Goal: Task Accomplishment & Management: Manage account settings

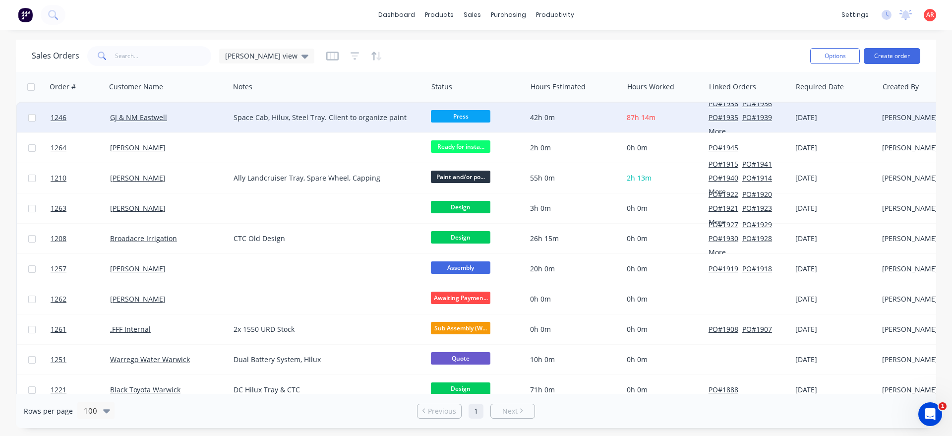
click at [202, 123] on div "GJ & NM Eastwell" at bounding box center [168, 118] width 124 height 30
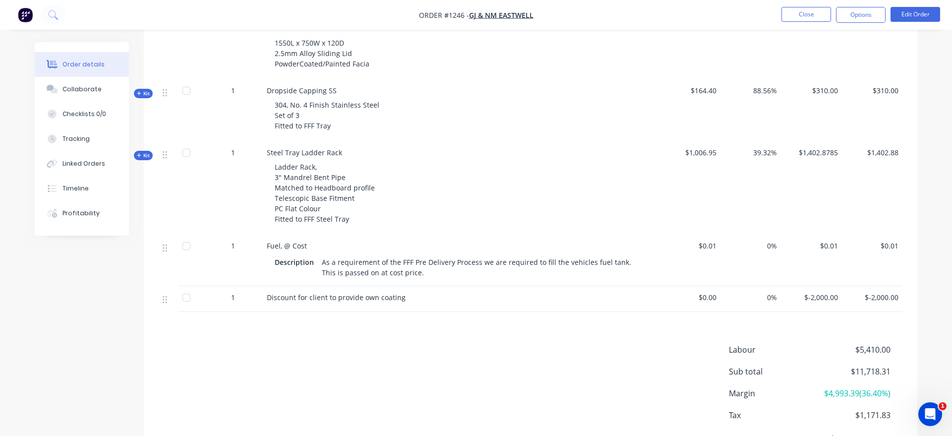
scroll to position [455, 0]
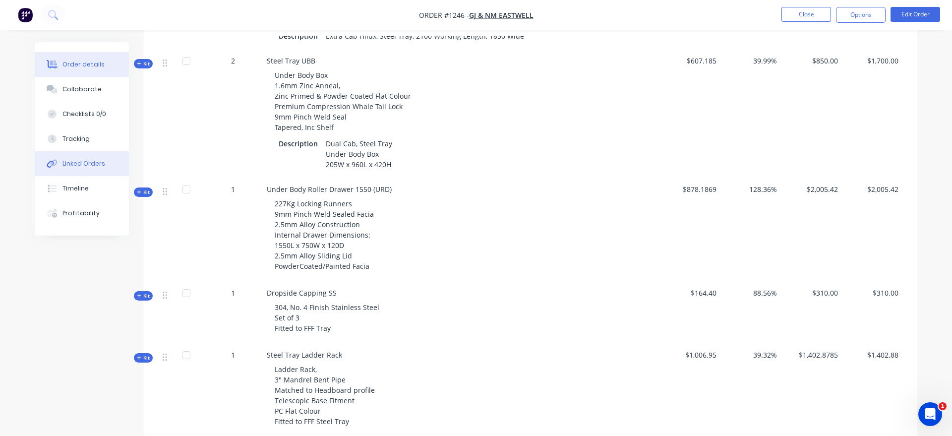
click at [92, 174] on button "Linked Orders" at bounding box center [82, 163] width 94 height 25
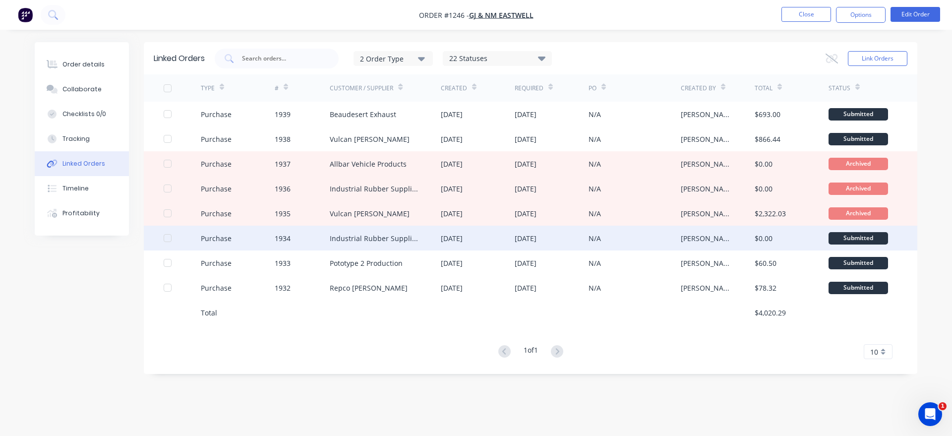
click at [404, 240] on div "Industrial Rubber Supplies IRS" at bounding box center [375, 238] width 91 height 10
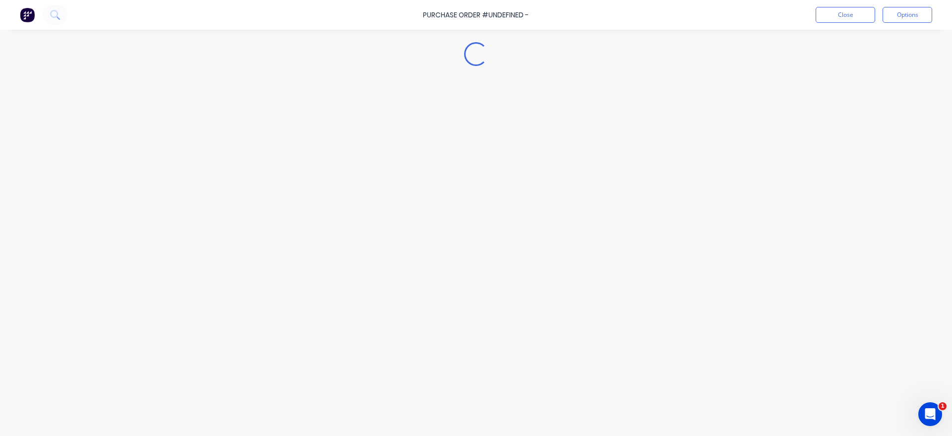
type textarea "x"
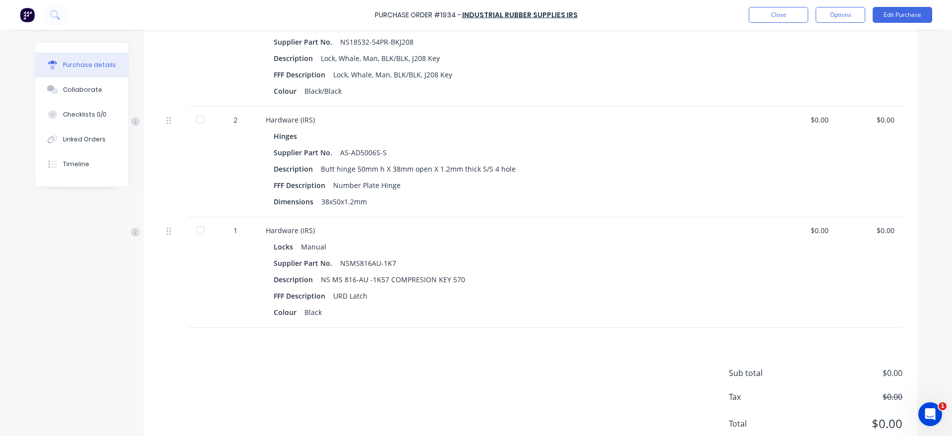
scroll to position [735, 0]
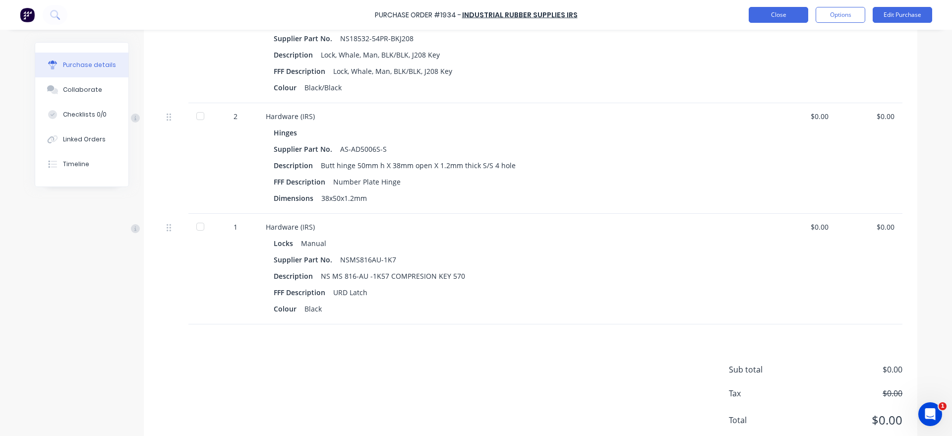
click at [773, 21] on button "Close" at bounding box center [779, 15] width 60 height 16
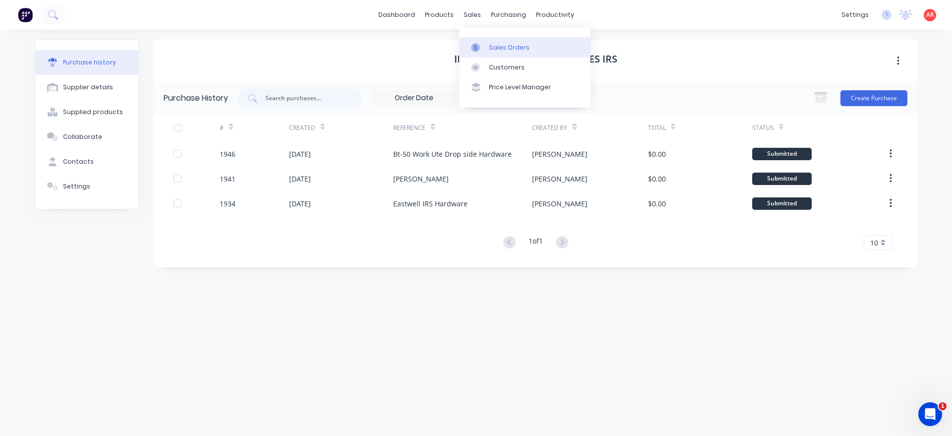
click at [484, 45] on div at bounding box center [478, 47] width 15 height 9
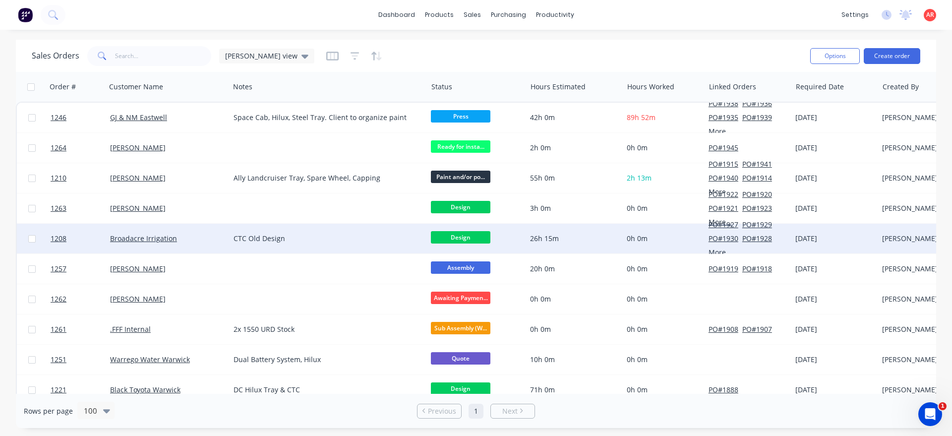
click at [225, 225] on div "Broadacre Irrigation" at bounding box center [168, 239] width 124 height 30
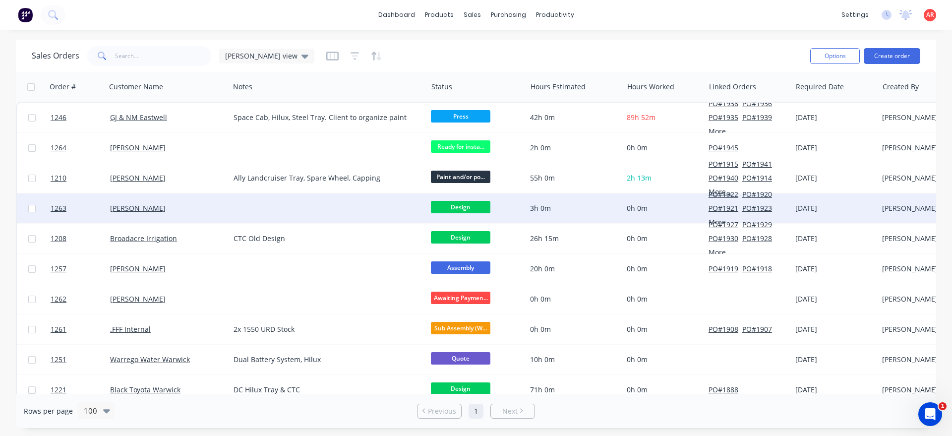
click at [189, 209] on div "[PERSON_NAME]" at bounding box center [165, 208] width 110 height 10
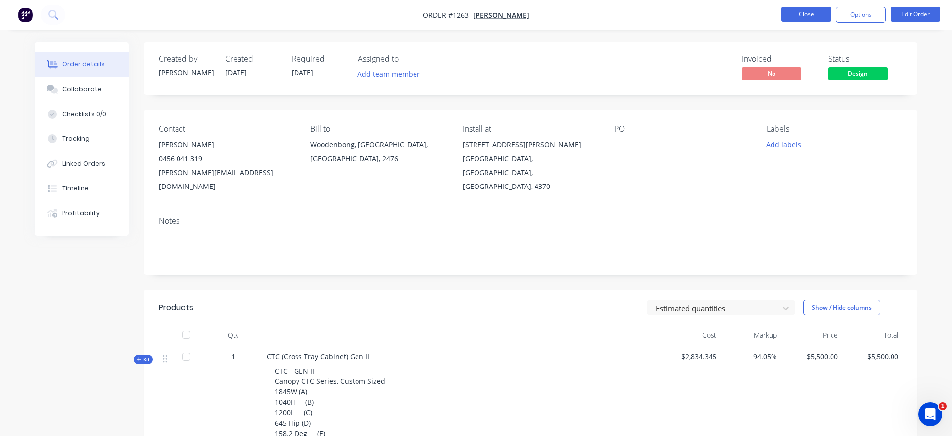
click at [815, 21] on button "Close" at bounding box center [807, 14] width 50 height 15
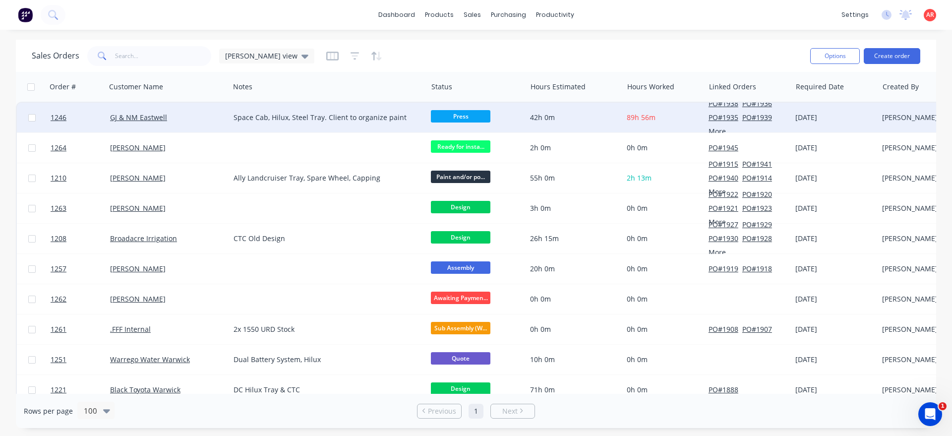
click at [616, 124] on div "42h 0m" at bounding box center [574, 118] width 97 height 30
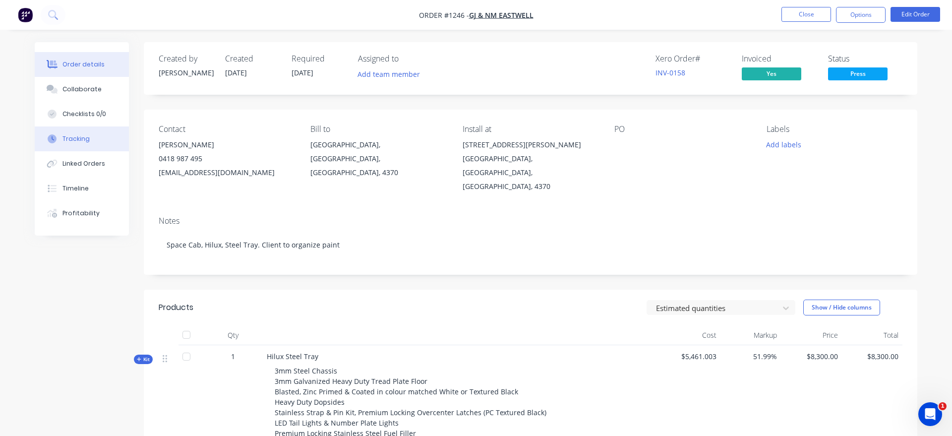
click at [102, 137] on button "Tracking" at bounding box center [82, 138] width 94 height 25
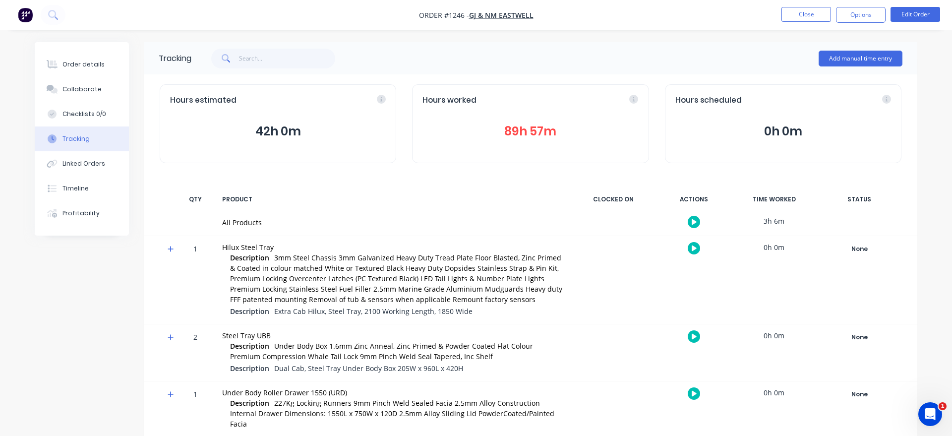
click at [524, 133] on button "89h 57m" at bounding box center [531, 131] width 216 height 19
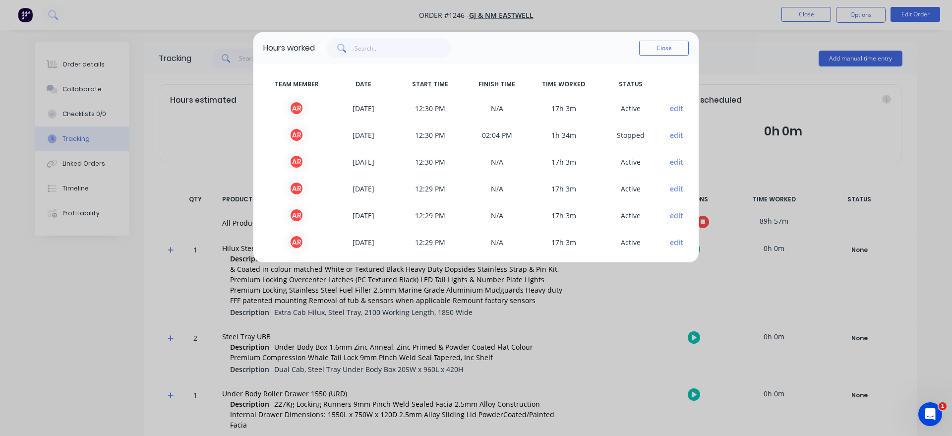
click at [679, 108] on button "edit" at bounding box center [676, 108] width 13 height 10
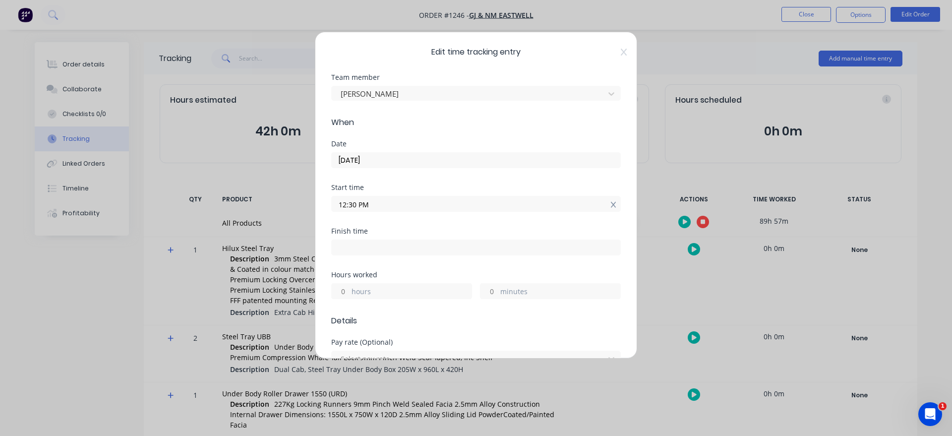
click at [612, 207] on icon at bounding box center [613, 205] width 5 height 6
click at [488, 205] on input at bounding box center [476, 203] width 289 height 15
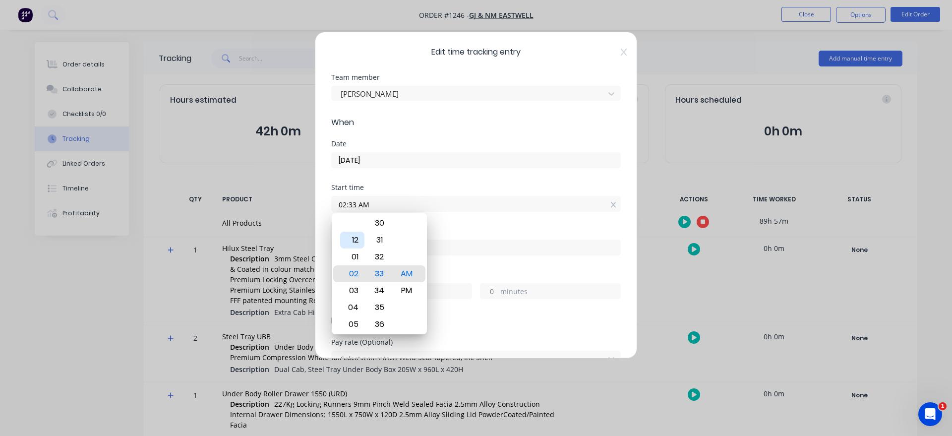
click at [355, 244] on div "12" at bounding box center [352, 240] width 24 height 17
click at [384, 222] on div "30" at bounding box center [380, 223] width 24 height 17
type input "12:30 AM"
click at [470, 249] on input at bounding box center [476, 247] width 289 height 15
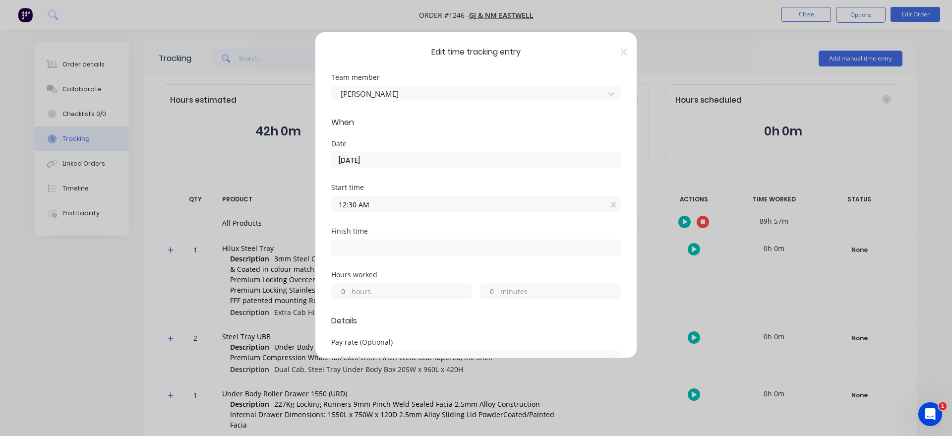
type input "05:33 AM"
type input "5"
type input "3"
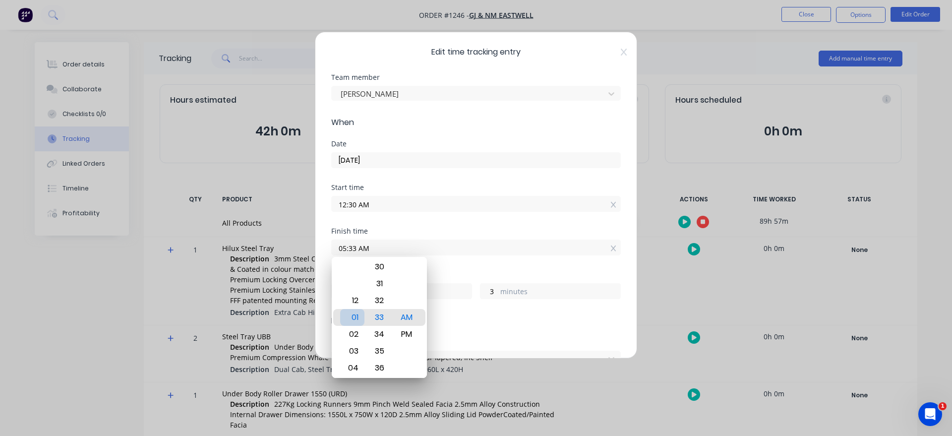
type input "01:33 AM"
type input "1"
click at [355, 303] on div "12" at bounding box center [352, 300] width 24 height 17
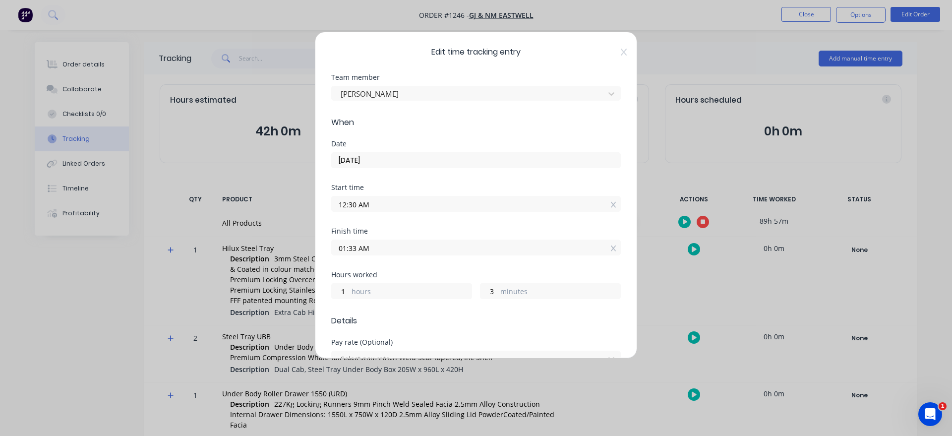
type input "12:33 AM"
type input "0"
click at [380, 248] on input "12:33 AM" at bounding box center [476, 247] width 289 height 15
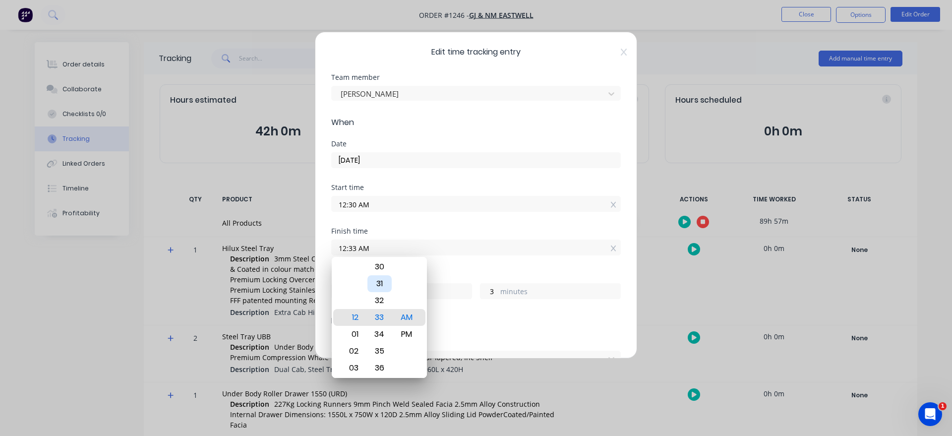
click at [381, 281] on div "31" at bounding box center [380, 283] width 24 height 17
type input "12:31 AM"
type input "1"
click at [452, 273] on div "Hours worked" at bounding box center [476, 274] width 290 height 7
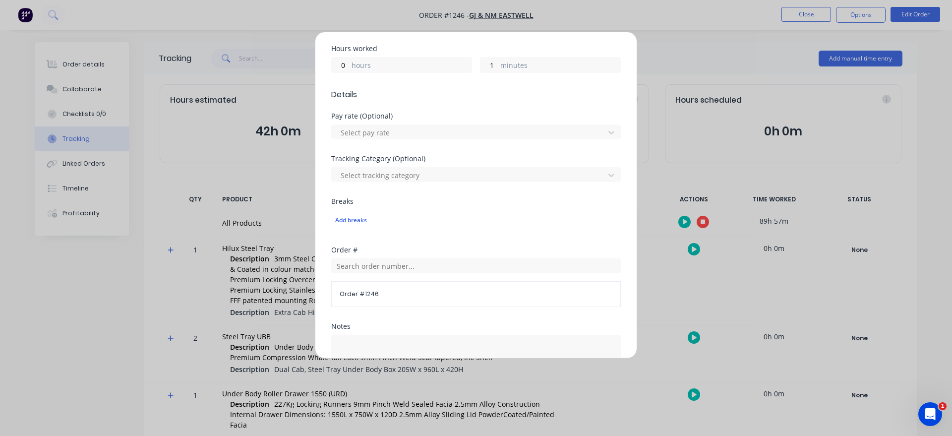
scroll to position [378, 0]
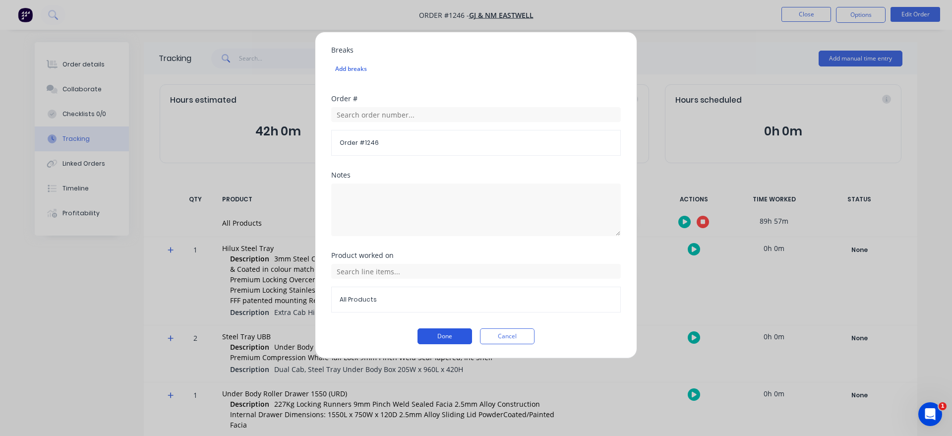
click at [451, 329] on button "Done" at bounding box center [445, 336] width 55 height 16
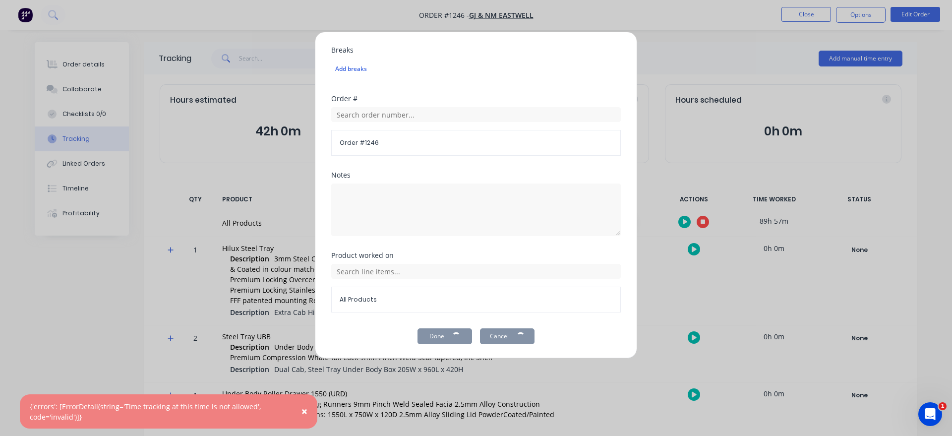
click at [307, 412] on span "×" at bounding box center [305, 411] width 6 height 14
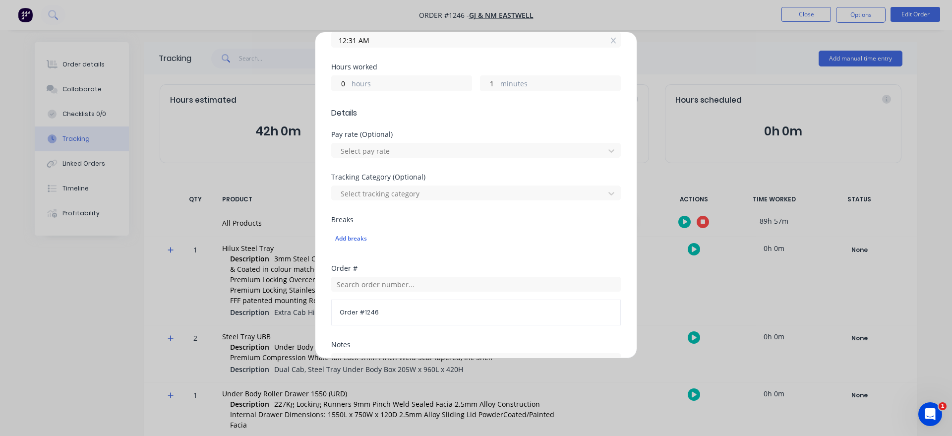
scroll to position [0, 0]
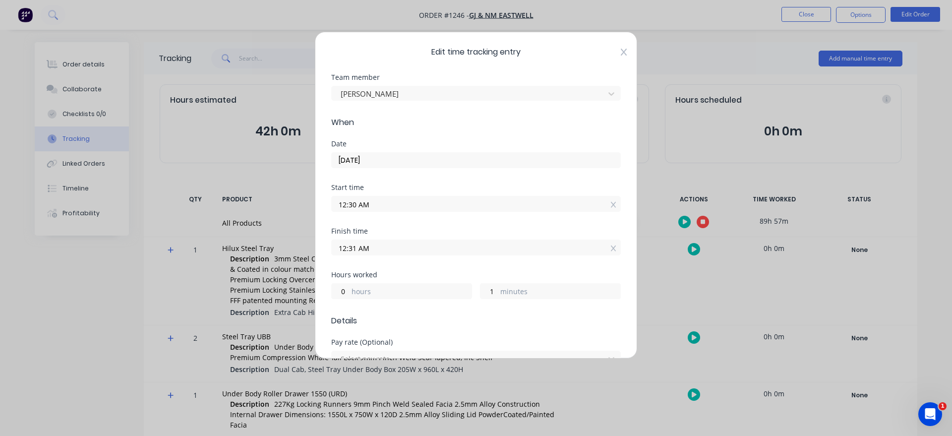
click at [625, 52] on icon at bounding box center [624, 52] width 6 height 7
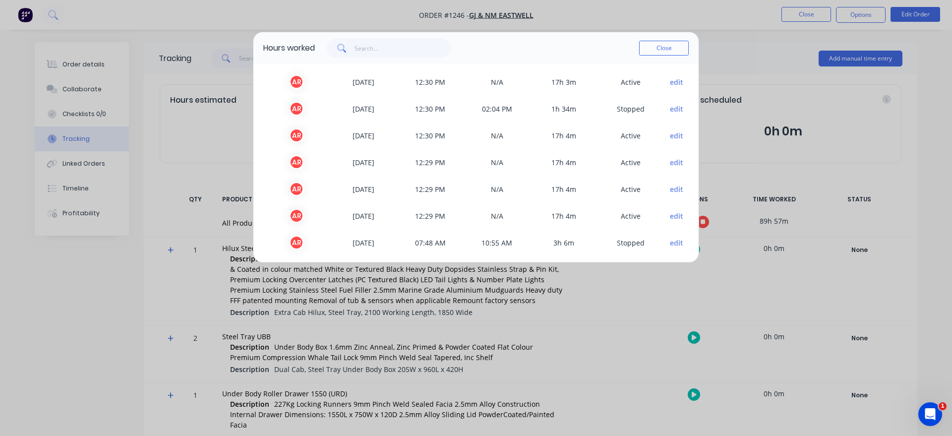
scroll to position [30, 0]
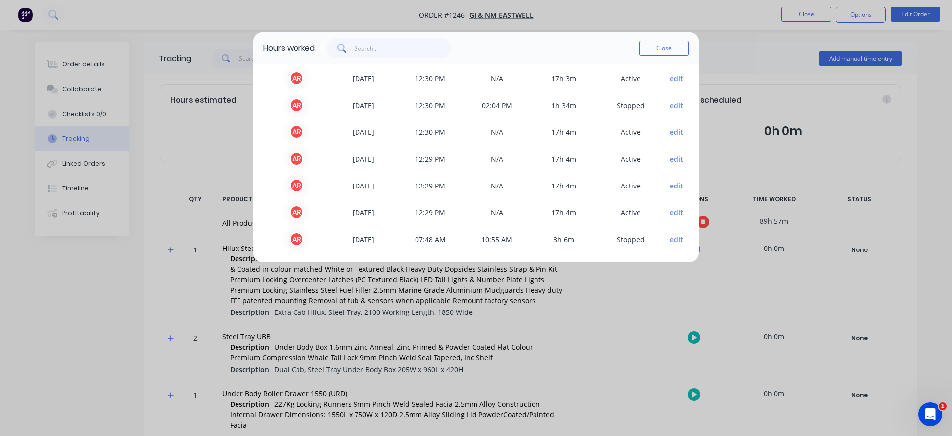
click at [673, 213] on button "edit" at bounding box center [676, 212] width 13 height 10
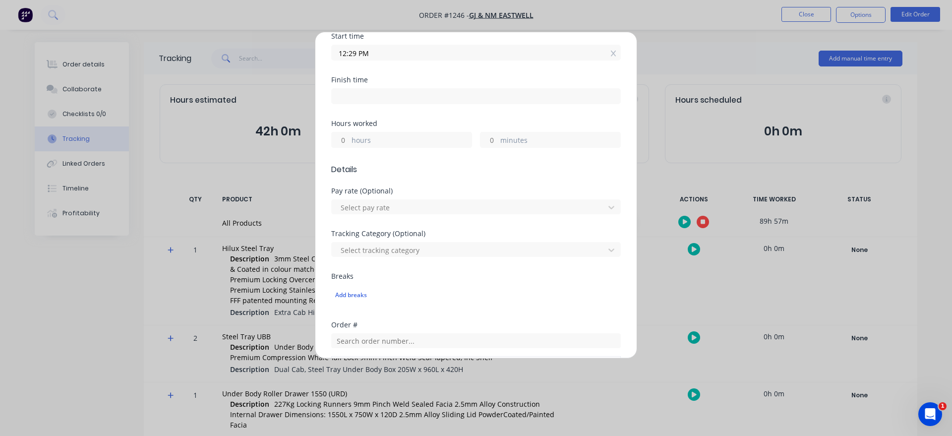
scroll to position [0, 0]
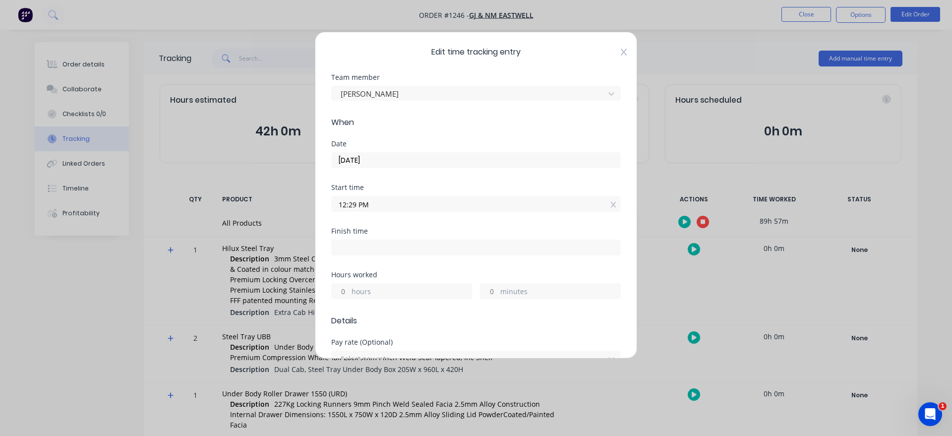
click at [623, 50] on icon at bounding box center [624, 52] width 6 height 8
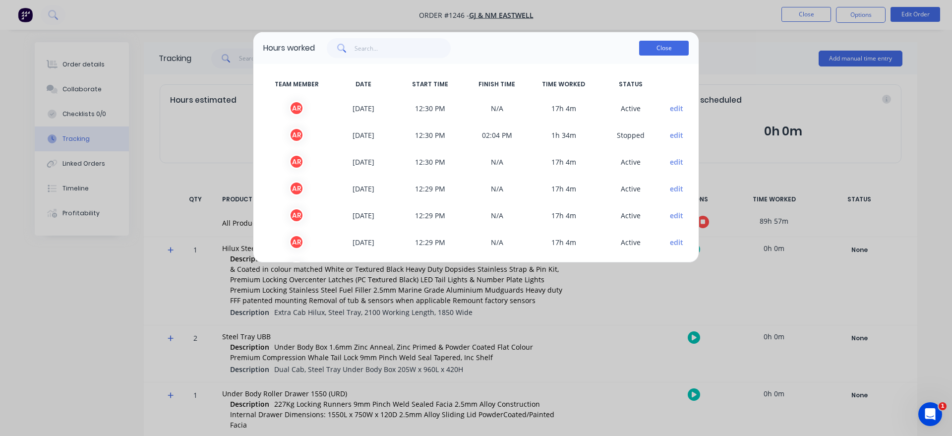
click at [653, 48] on button "Close" at bounding box center [664, 48] width 50 height 15
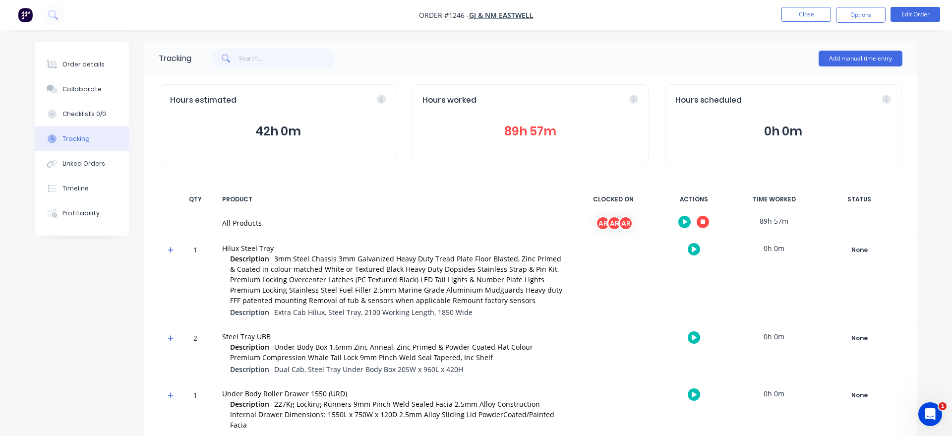
click at [704, 221] on icon "button" at bounding box center [703, 221] width 5 height 5
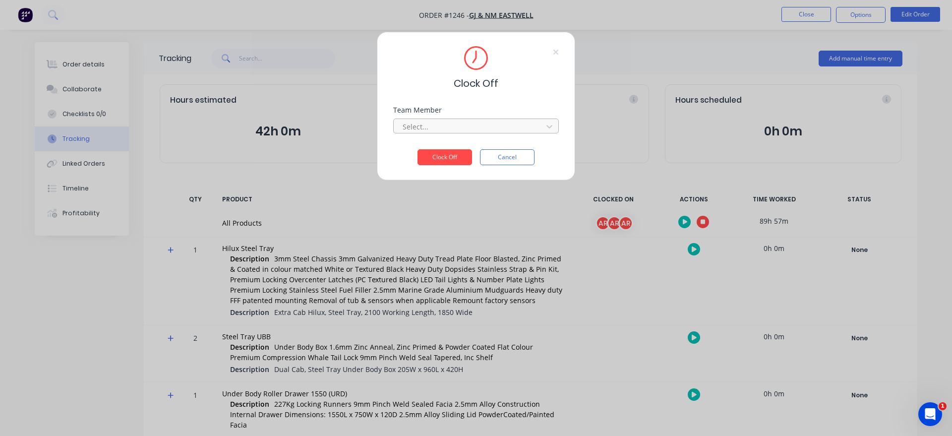
click at [446, 126] on div at bounding box center [470, 127] width 136 height 12
click at [446, 141] on div "[PERSON_NAME]" at bounding box center [476, 148] width 166 height 18
click at [442, 155] on button "Clock Off" at bounding box center [445, 157] width 55 height 16
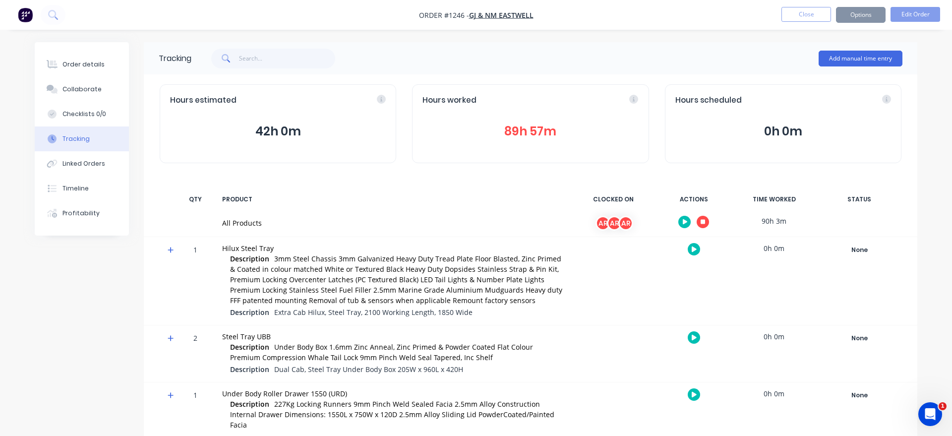
click at [533, 136] on button "89h 57m" at bounding box center [531, 131] width 216 height 19
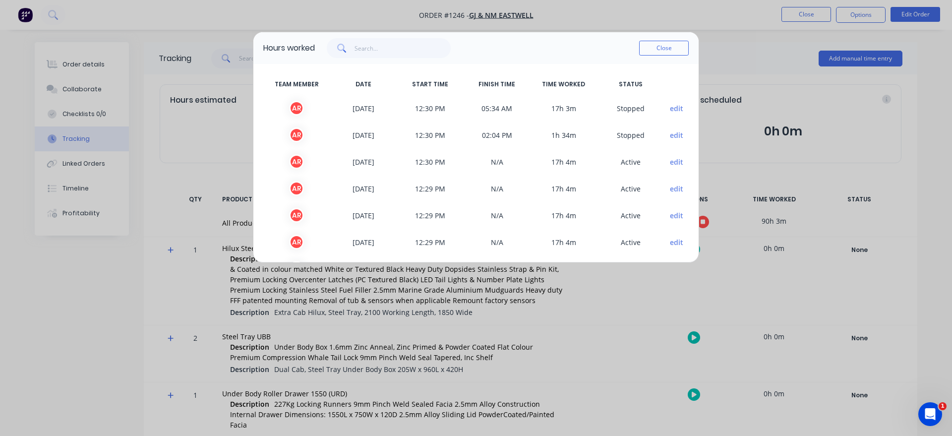
click at [677, 109] on button "edit" at bounding box center [676, 108] width 13 height 10
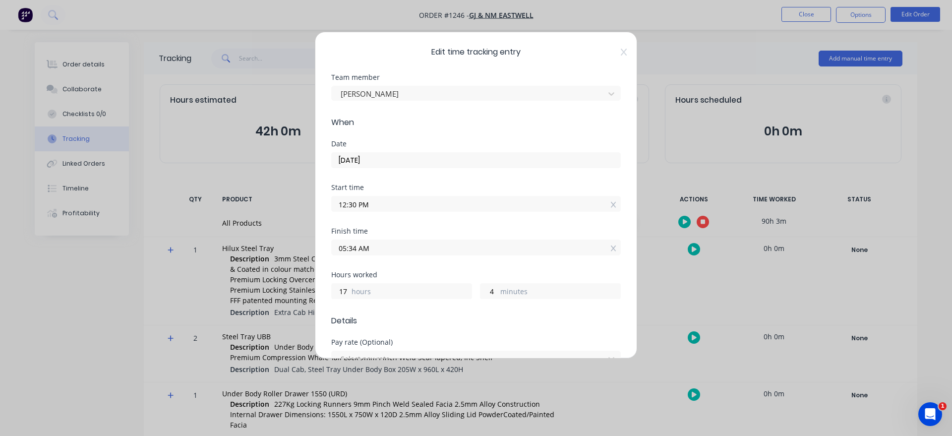
click at [405, 244] on input "05:34 AM" at bounding box center [476, 247] width 289 height 15
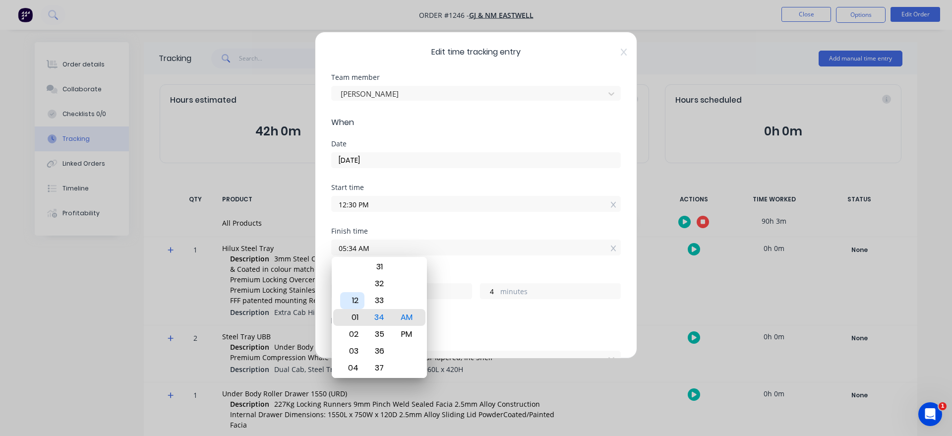
type input "01:34 AM"
type input "13"
click at [356, 306] on div "12" at bounding box center [352, 300] width 24 height 17
type input "12:34 AM"
type input "12"
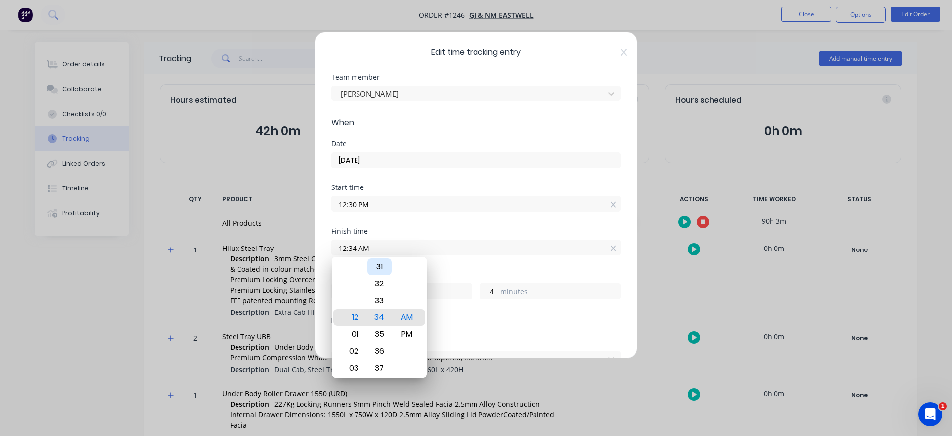
click at [380, 267] on div "31" at bounding box center [380, 266] width 24 height 17
type input "12:31 AM"
type input "1"
click at [432, 227] on div "Start time 12:30 PM" at bounding box center [476, 206] width 290 height 44
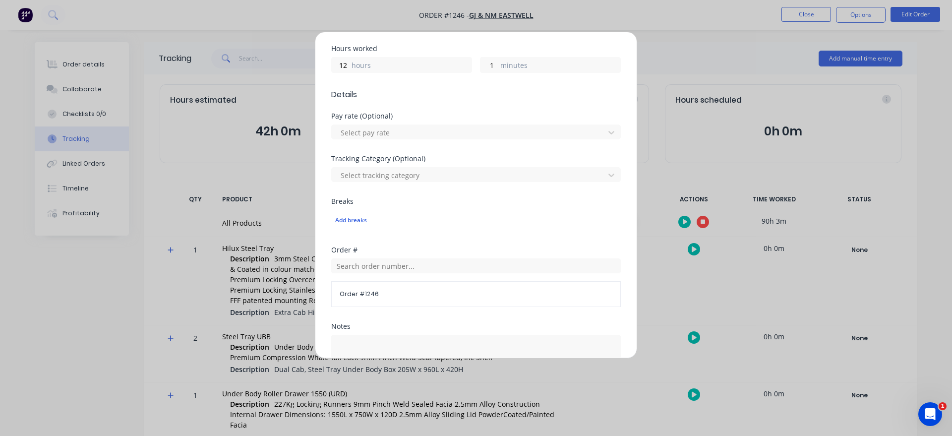
scroll to position [57, 0]
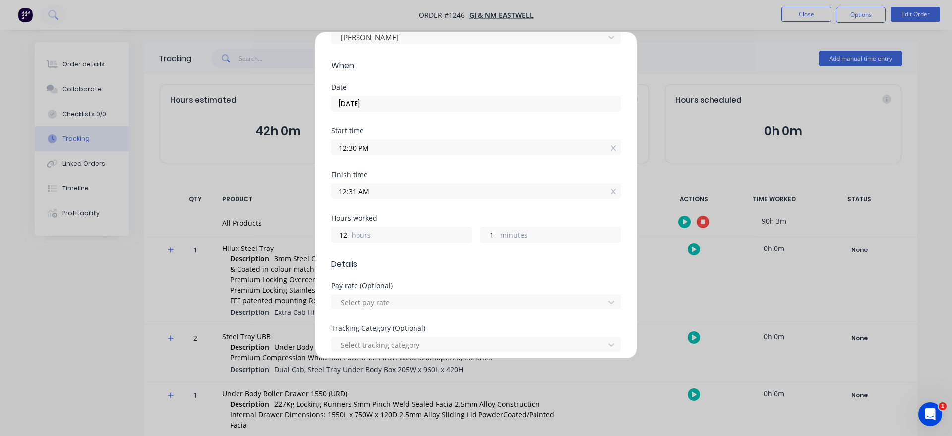
click at [372, 192] on input "12:31 AM" at bounding box center [476, 191] width 289 height 15
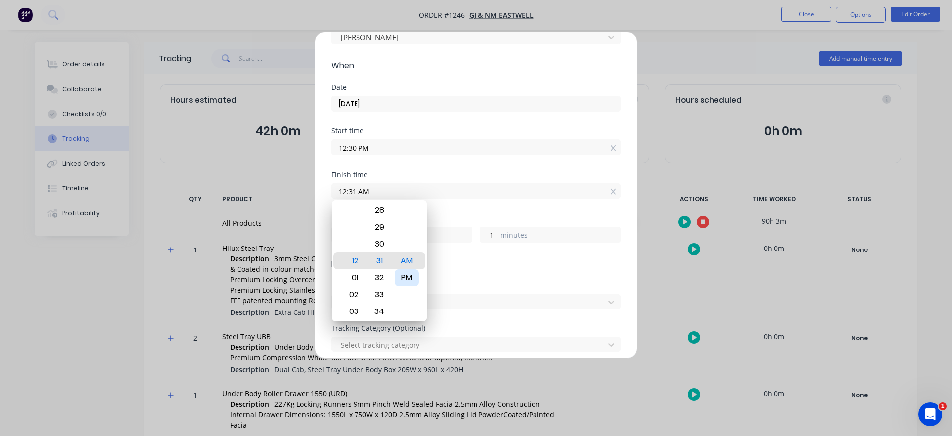
click at [413, 275] on div "PM" at bounding box center [407, 277] width 24 height 17
type input "12:31 PM"
type input "0"
click at [456, 214] on div "Finish time 12:31 PM" at bounding box center [476, 193] width 290 height 44
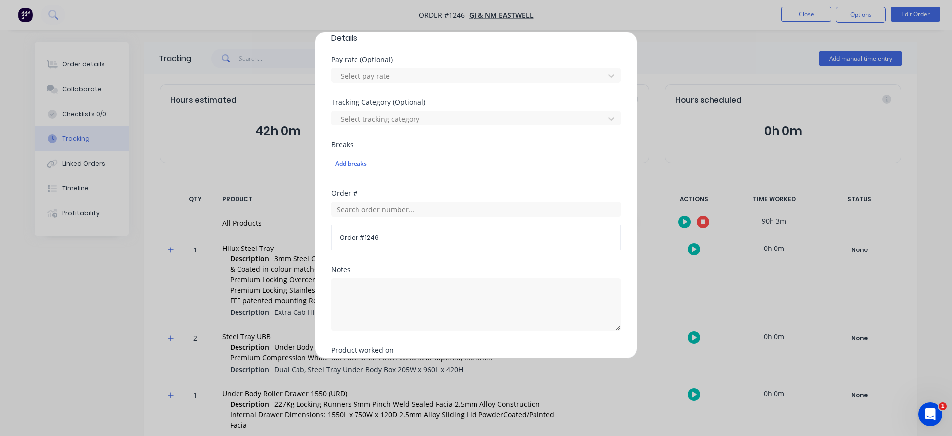
scroll to position [378, 0]
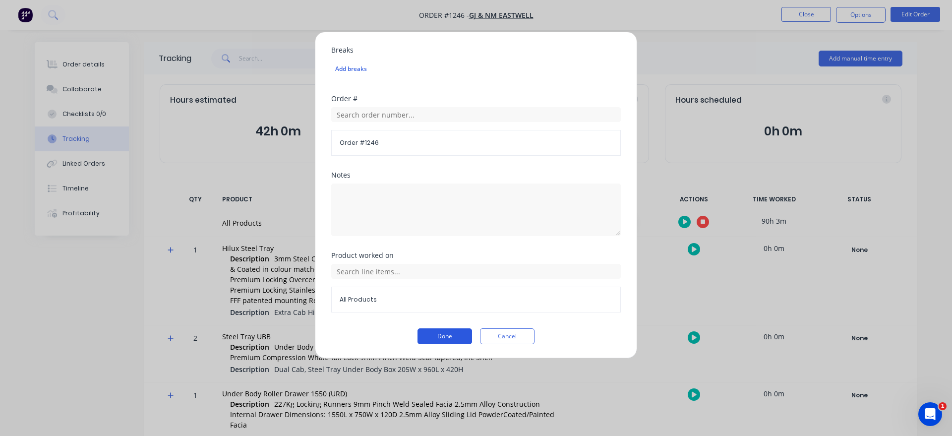
click at [430, 341] on button "Done" at bounding box center [445, 336] width 55 height 16
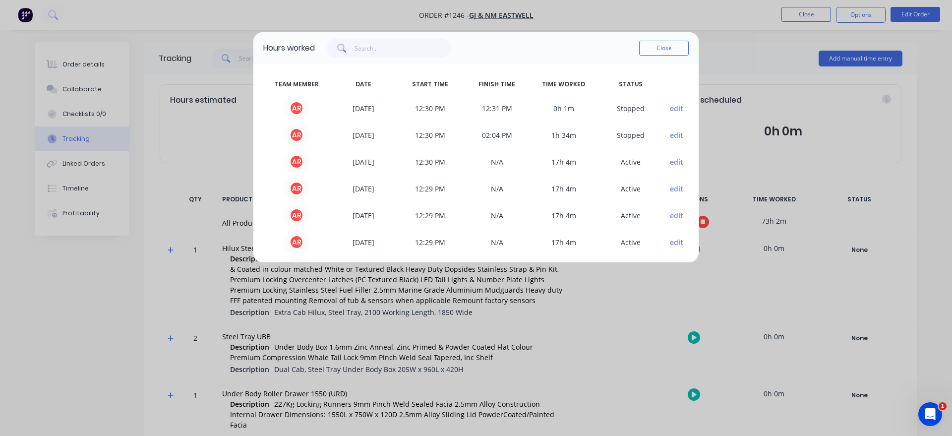
click at [678, 165] on button "edit" at bounding box center [676, 162] width 13 height 10
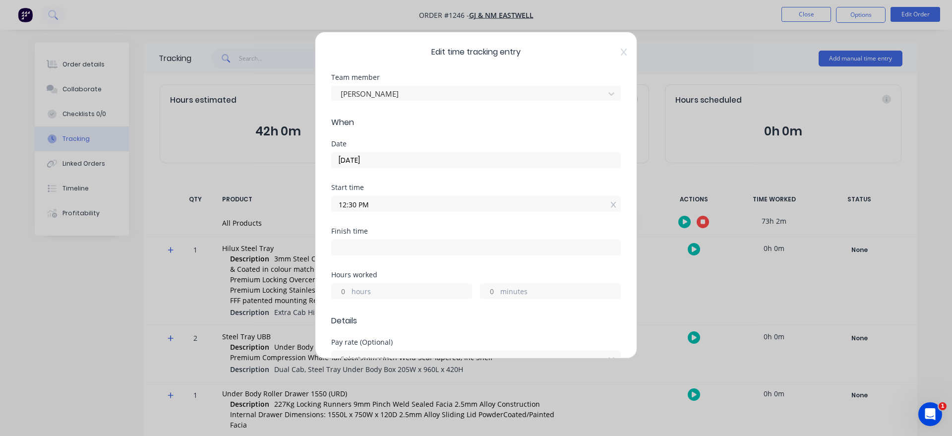
click at [372, 240] on label at bounding box center [476, 248] width 290 height 16
click at [372, 240] on input at bounding box center [476, 247] width 289 height 15
type input "05:35 AM"
type input "17"
type input "5"
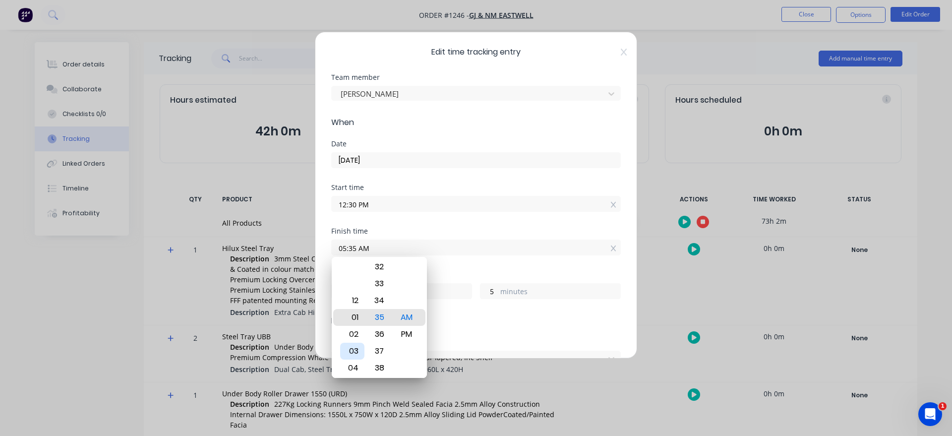
type input "01:35 AM"
type input "13"
click at [357, 302] on div "12" at bounding box center [352, 300] width 24 height 17
type input "12:35 AM"
type input "12"
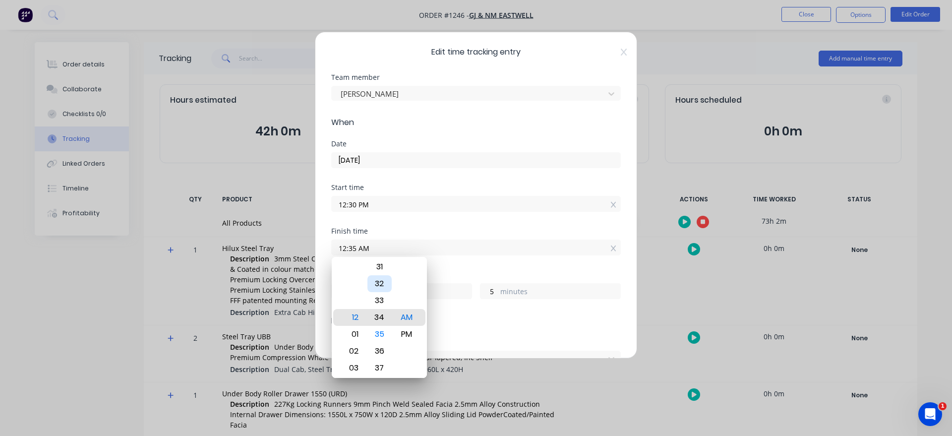
type input "12:34 AM"
type input "4"
click at [388, 273] on div "31" at bounding box center [380, 266] width 24 height 17
type input "12:31 AM"
type input "1"
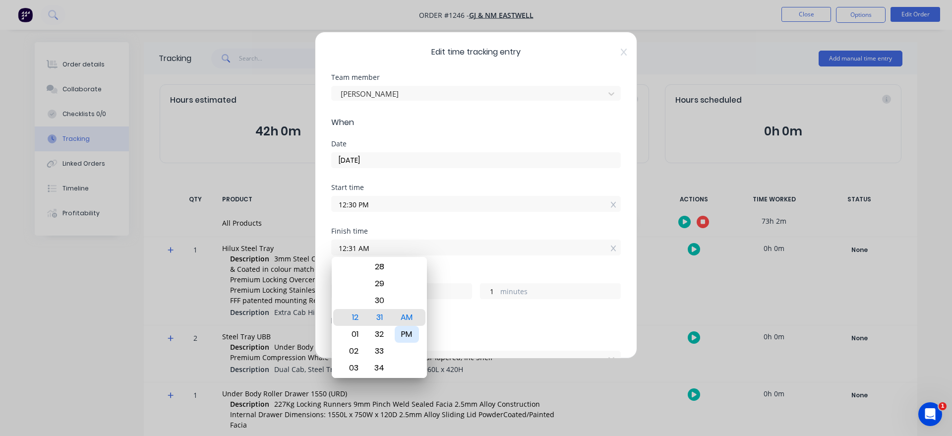
click at [406, 335] on div "PM" at bounding box center [407, 334] width 24 height 17
type input "12:31 PM"
type input "0"
click at [464, 275] on div "Hours worked" at bounding box center [476, 274] width 290 height 7
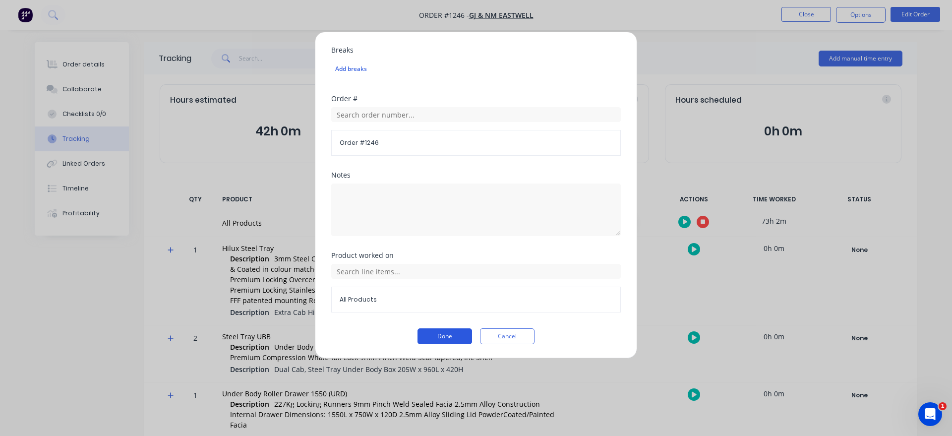
click at [449, 332] on button "Done" at bounding box center [445, 336] width 55 height 16
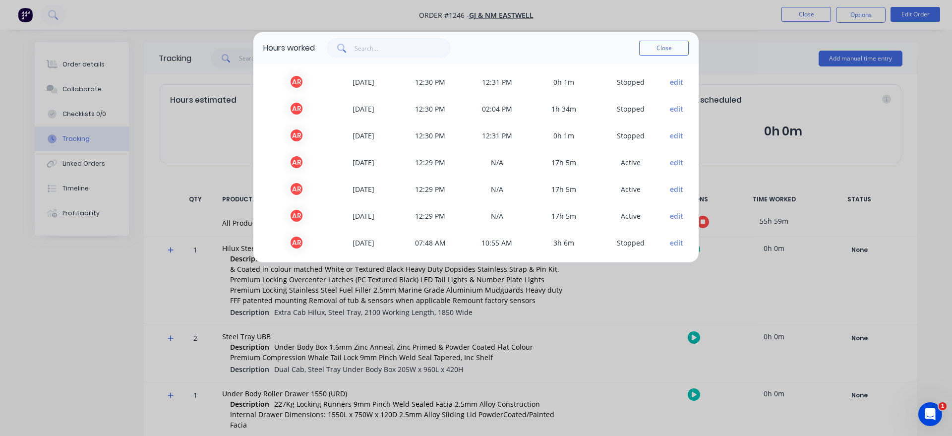
scroll to position [30, 0]
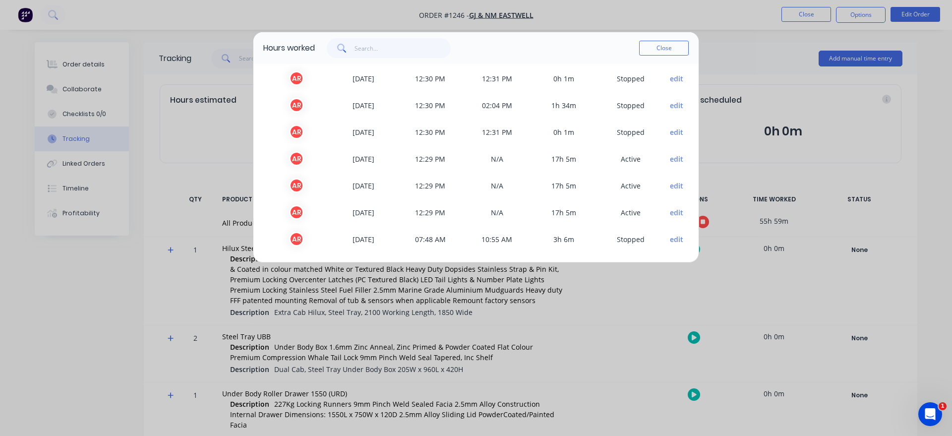
click at [673, 210] on button "edit" at bounding box center [676, 212] width 13 height 10
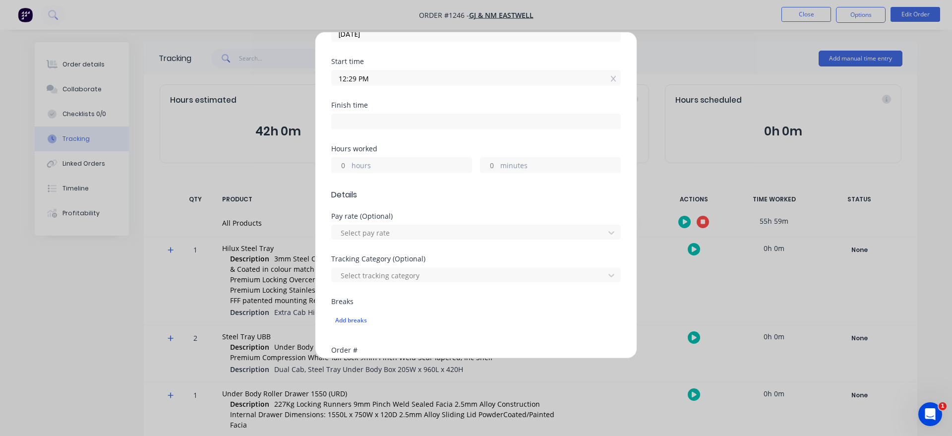
scroll to position [113, 0]
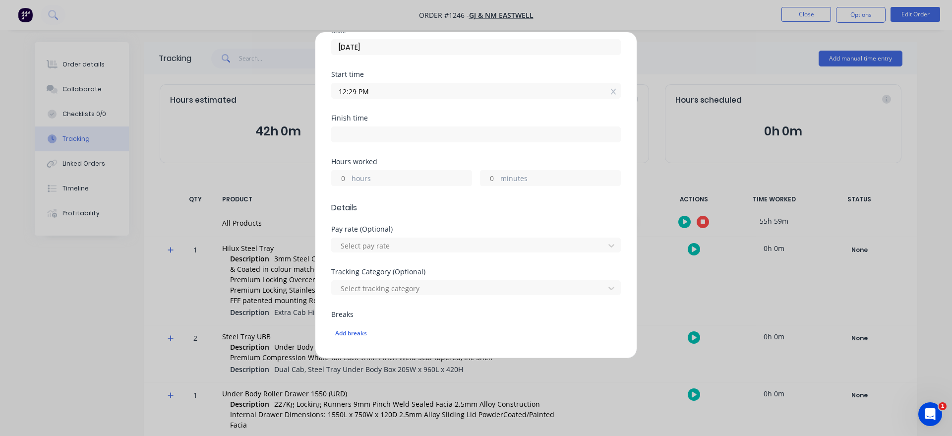
click at [380, 128] on input at bounding box center [476, 134] width 289 height 15
type input "05:35 AM"
type input "17"
type input "6"
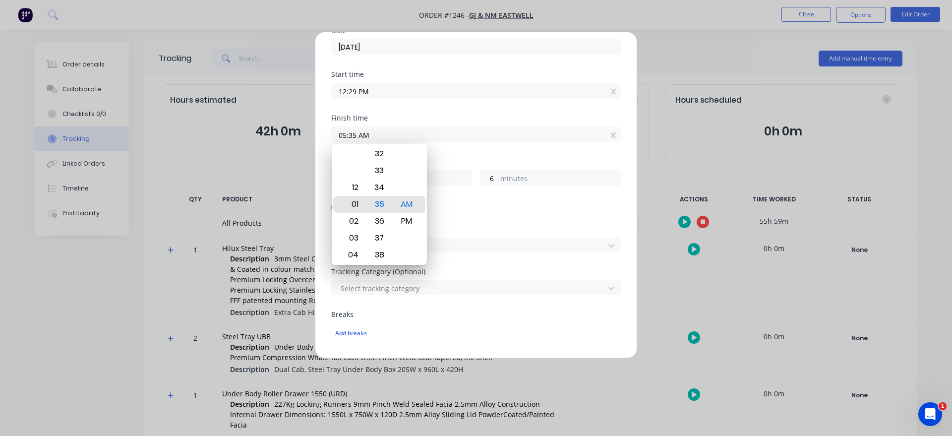
type input "01:35 AM"
type input "13"
click at [363, 194] on div "12" at bounding box center [352, 187] width 24 height 17
type input "12:35 AM"
type input "12"
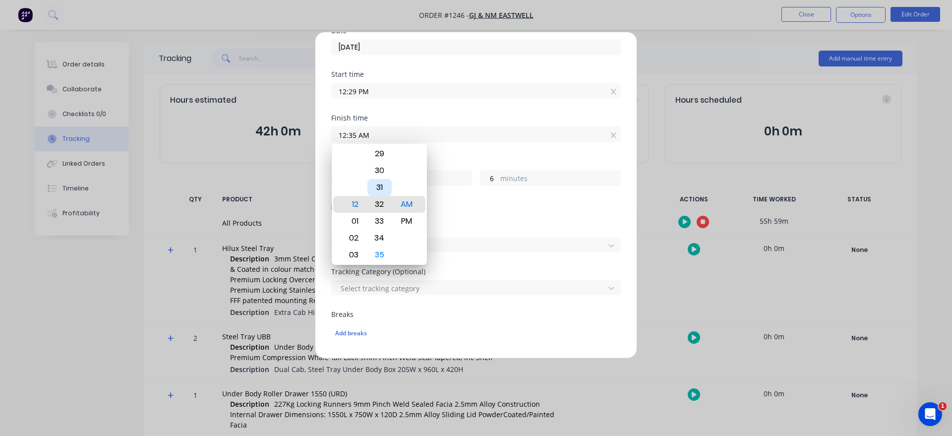
type input "12:32 AM"
type input "3"
click at [386, 175] on div "30" at bounding box center [380, 170] width 24 height 17
type input "12:30 AM"
type input "1"
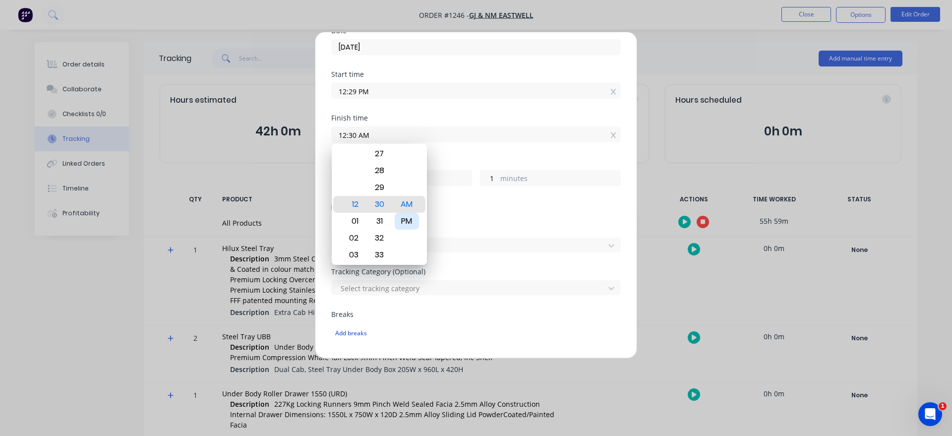
click at [402, 224] on div "PM" at bounding box center [407, 221] width 24 height 17
type input "12:30 PM"
type input "0"
click at [455, 206] on span "Details" at bounding box center [476, 208] width 290 height 12
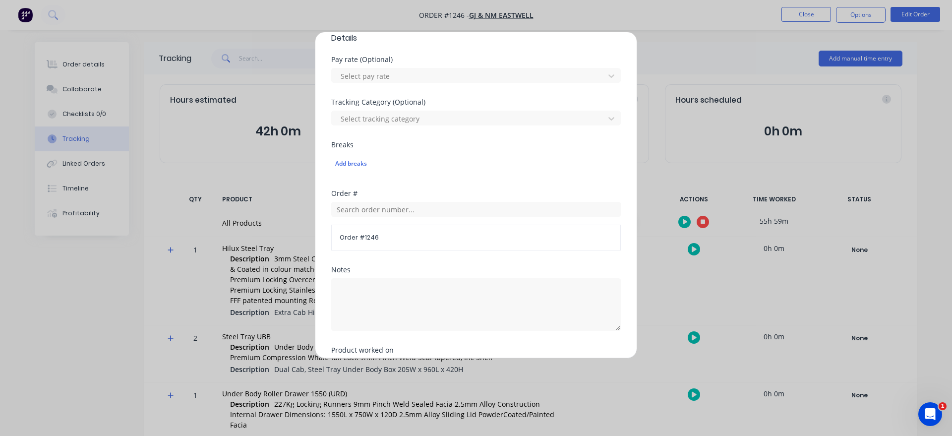
scroll to position [378, 0]
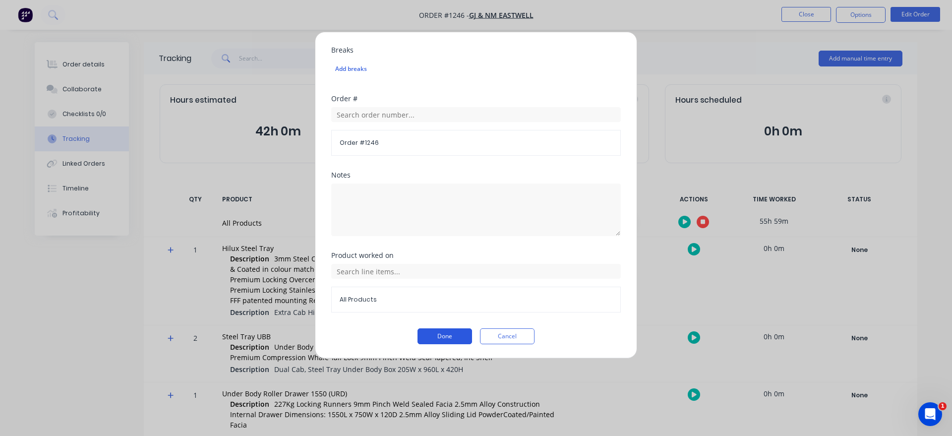
click at [440, 332] on button "Done" at bounding box center [445, 336] width 55 height 16
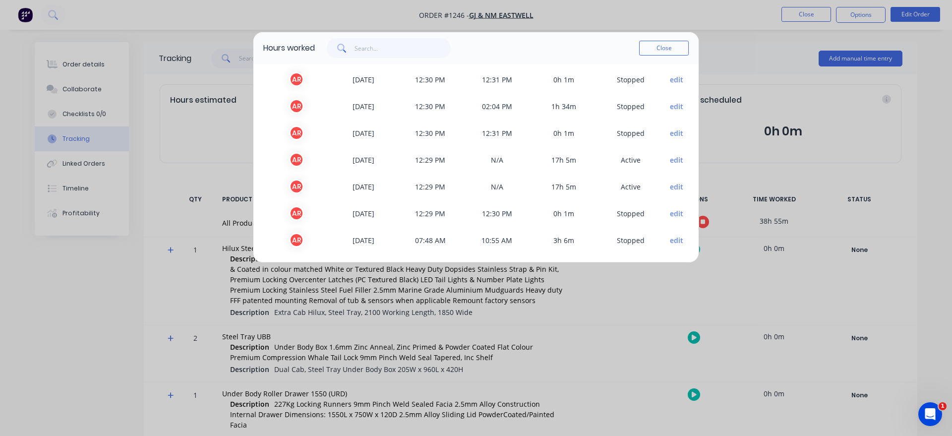
scroll to position [30, 0]
click at [675, 187] on button "edit" at bounding box center [676, 186] width 13 height 10
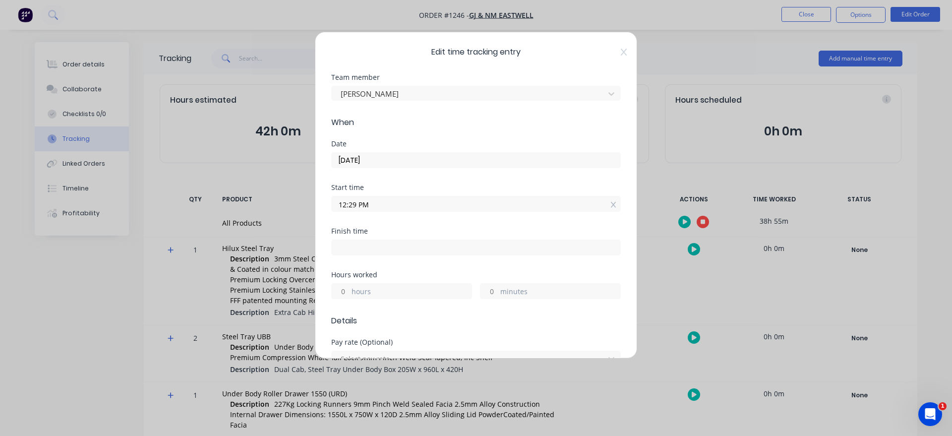
click at [372, 248] on input at bounding box center [476, 247] width 289 height 15
type input "05:35 AM"
type input "17"
type input "6"
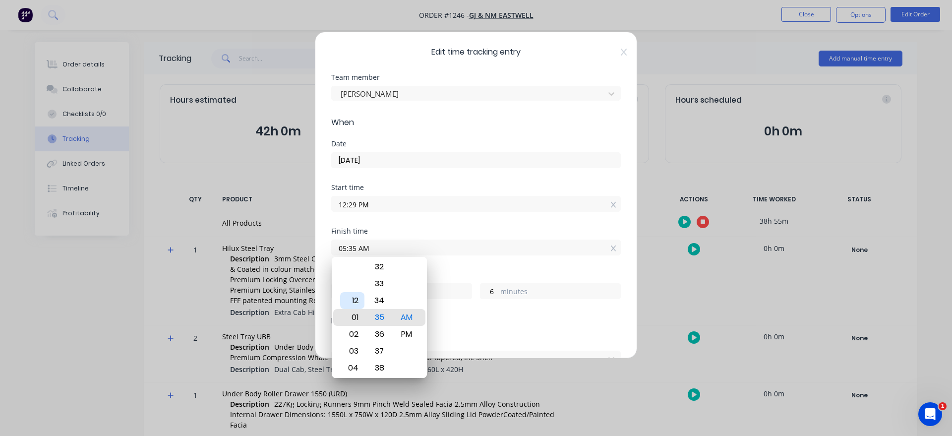
type input "01:35 AM"
type input "13"
click at [356, 303] on div "12" at bounding box center [352, 300] width 24 height 17
type input "12:35 AM"
type input "12"
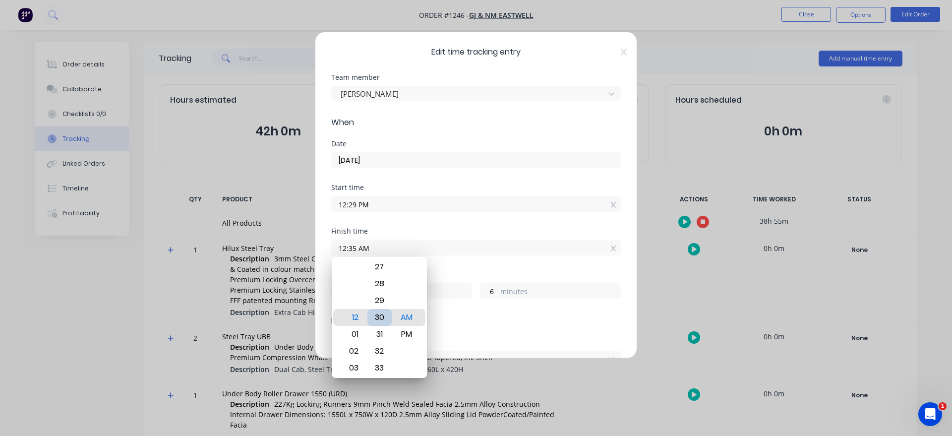
type input "12:30 AM"
type input "1"
click at [412, 333] on div "PM" at bounding box center [407, 334] width 24 height 17
type input "12:30 PM"
type input "0"
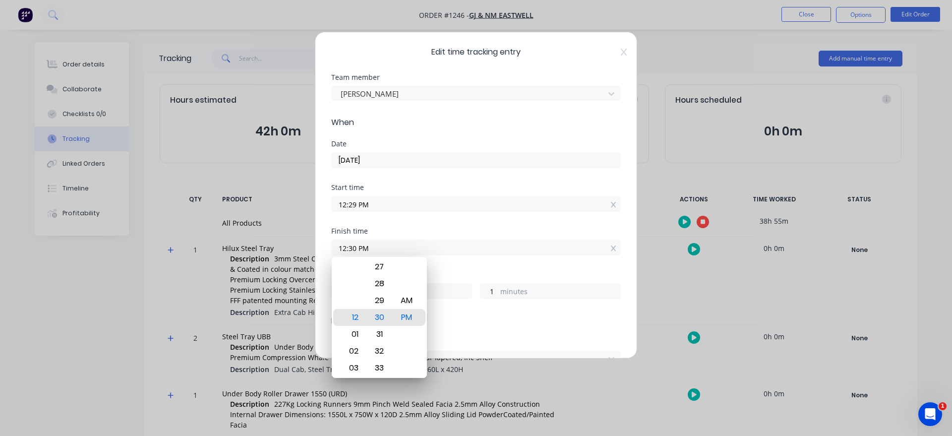
click at [486, 258] on div "Finish time 12:30 PM" at bounding box center [476, 250] width 290 height 44
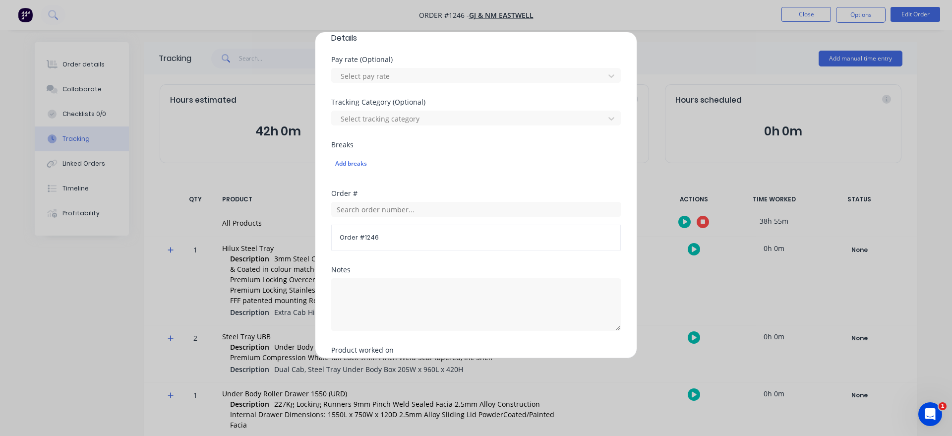
scroll to position [378, 0]
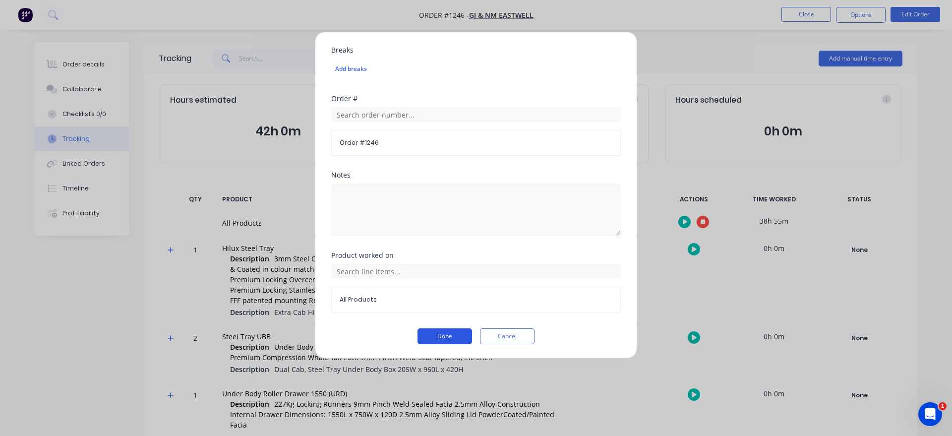
click at [455, 332] on button "Done" at bounding box center [445, 336] width 55 height 16
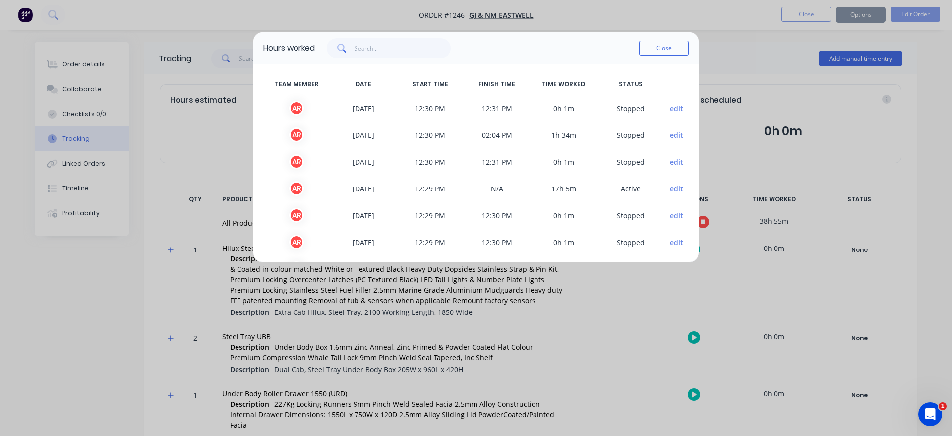
click at [673, 189] on button "edit" at bounding box center [676, 189] width 13 height 10
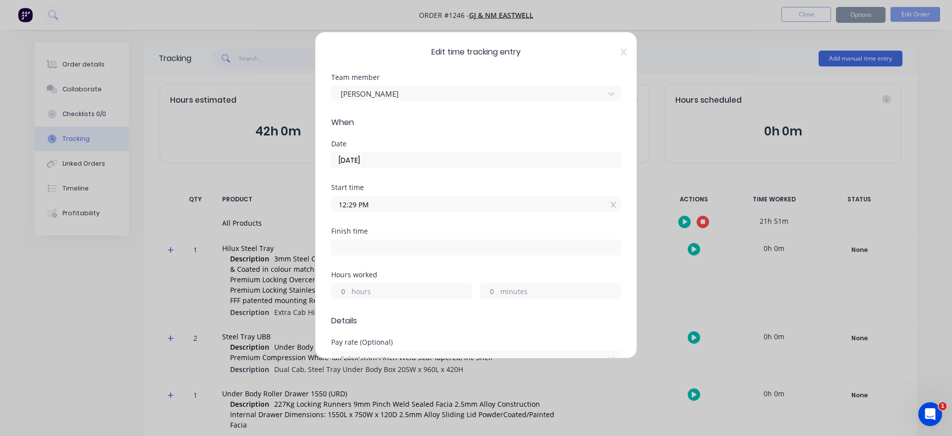
click at [387, 250] on input at bounding box center [476, 247] width 289 height 15
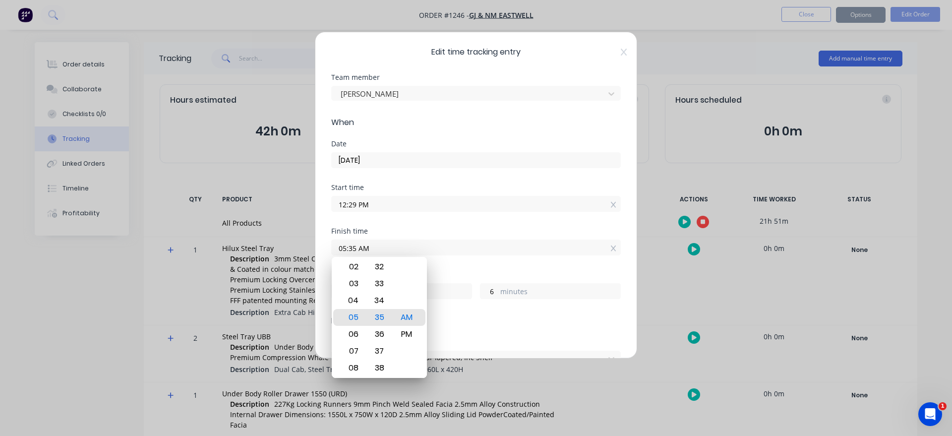
type input "05:35 AM"
type input "17"
type input "6"
type input "01:35 AM"
type input "13"
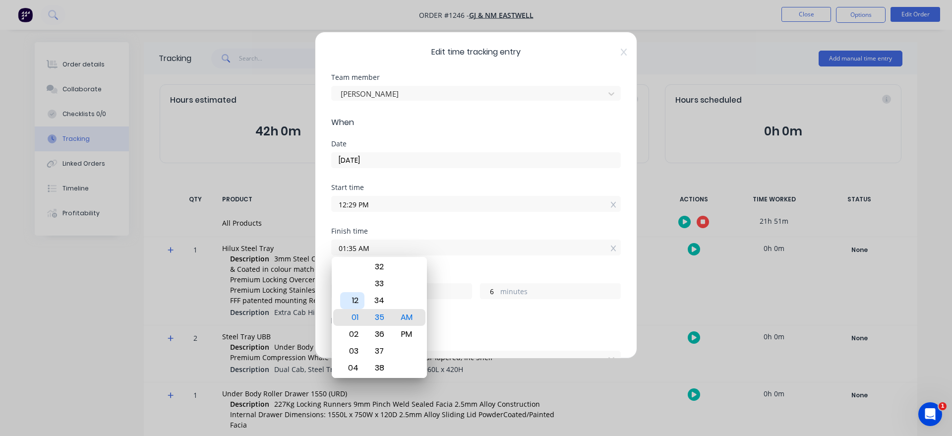
click at [356, 303] on div "12" at bounding box center [352, 300] width 24 height 17
type input "12:35 AM"
type input "12"
type input "12:31 AM"
type input "2"
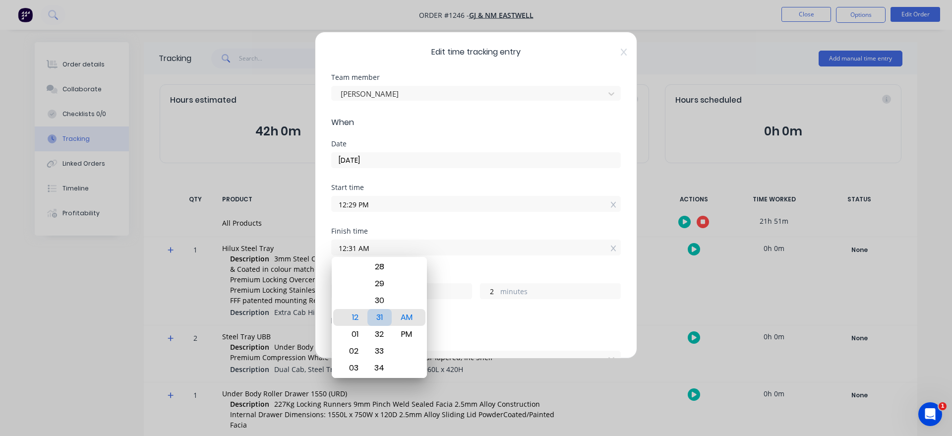
click at [382, 302] on div "30" at bounding box center [380, 300] width 24 height 17
type input "12:30 AM"
type input "1"
click at [402, 330] on div "PM" at bounding box center [407, 334] width 24 height 17
type input "12:30 PM"
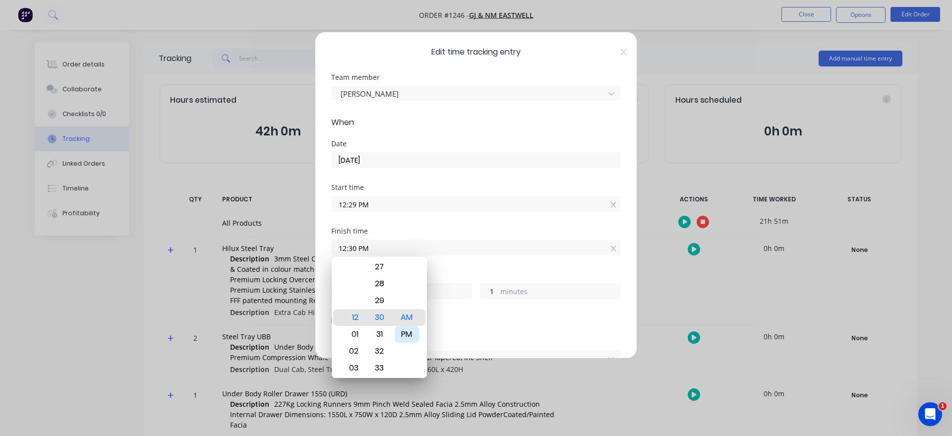
type input "0"
click at [450, 280] on div "Hours worked 0 hours 1 minutes" at bounding box center [476, 285] width 290 height 28
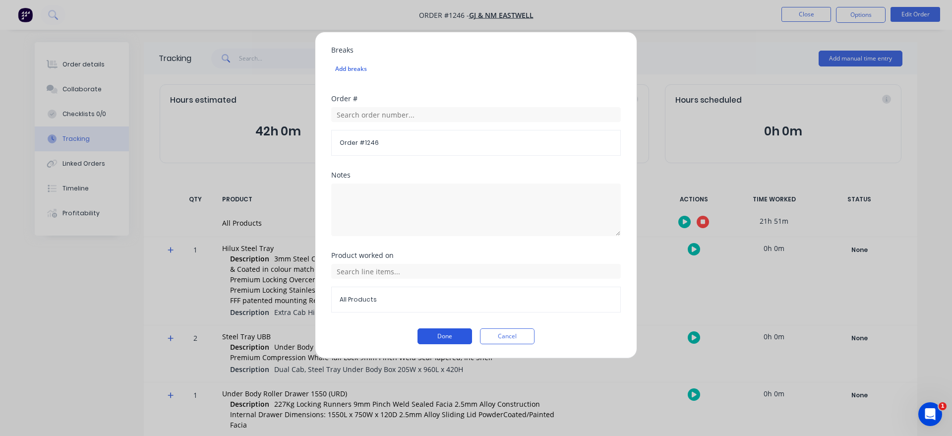
click at [438, 341] on button "Done" at bounding box center [445, 336] width 55 height 16
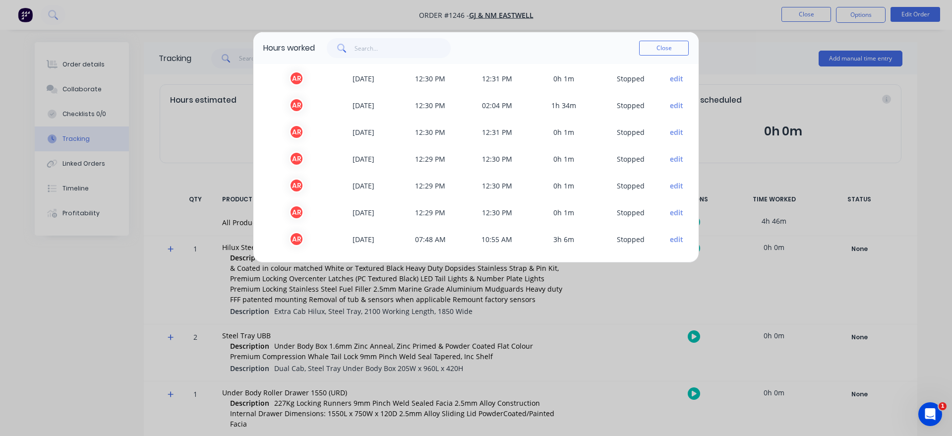
scroll to position [0, 0]
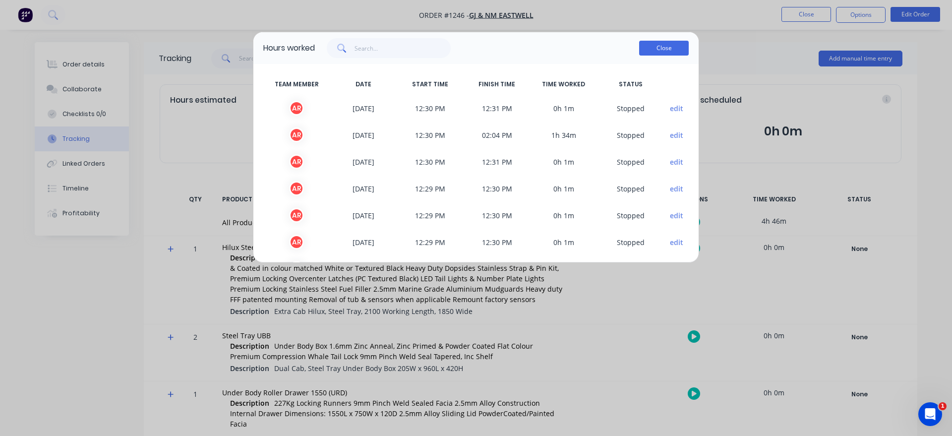
click at [670, 54] on button "Close" at bounding box center [664, 48] width 50 height 15
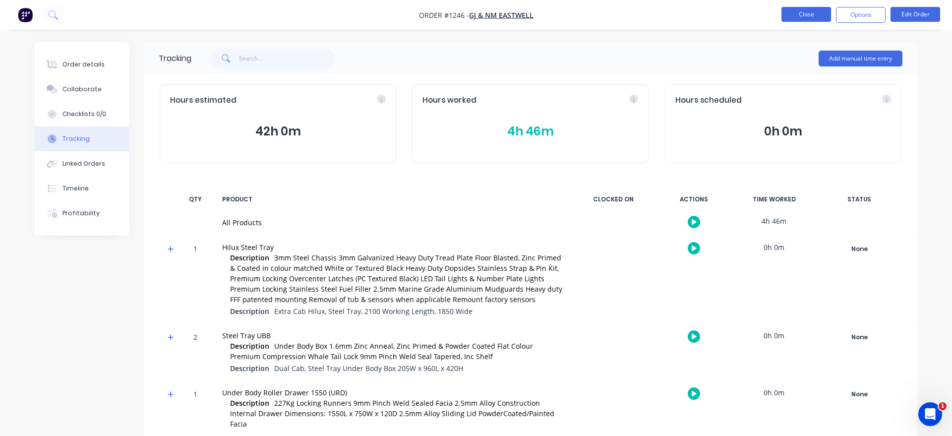
click at [824, 16] on button "Close" at bounding box center [807, 14] width 50 height 15
